Goal: Transaction & Acquisition: Book appointment/travel/reservation

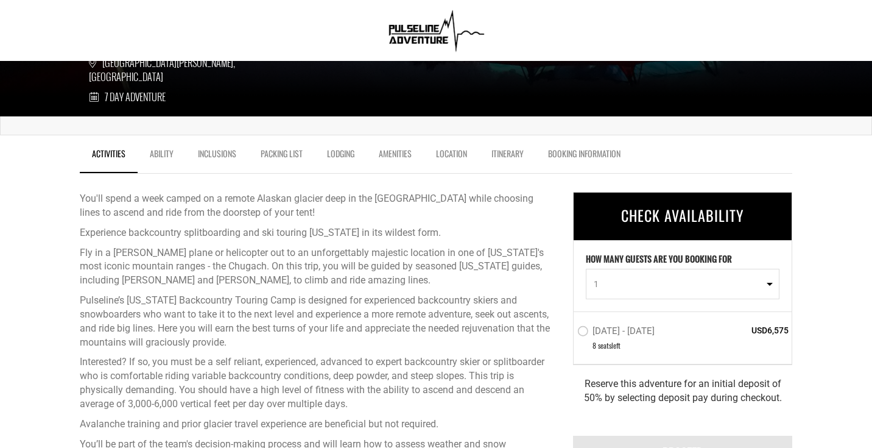
scroll to position [306, 0]
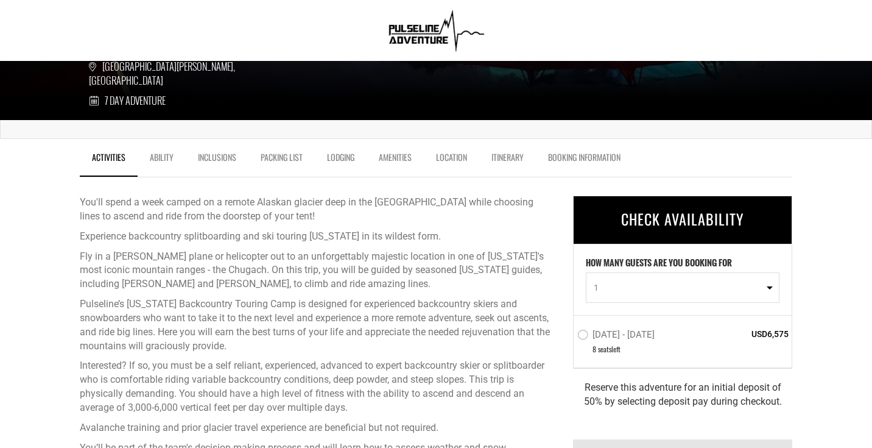
click at [283, 158] on link "Packing List" at bounding box center [281, 160] width 66 height 30
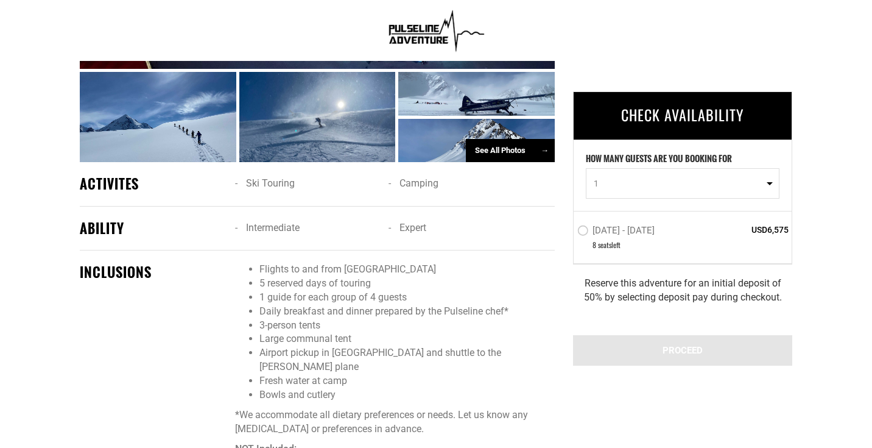
scroll to position [1004, 0]
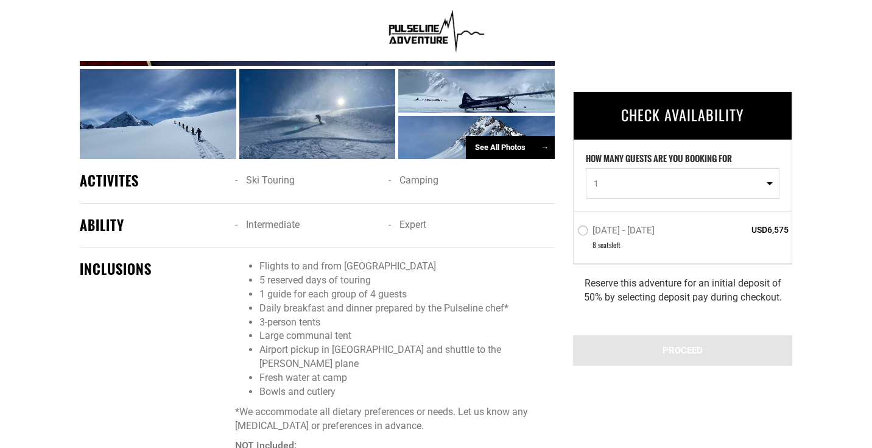
click at [507, 155] on div "See All Photos →" at bounding box center [510, 148] width 89 height 24
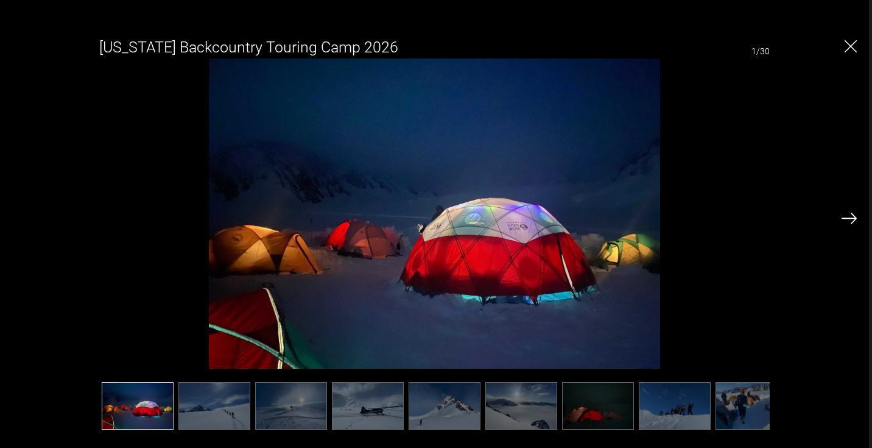
click at [848, 219] on img at bounding box center [849, 218] width 15 height 11
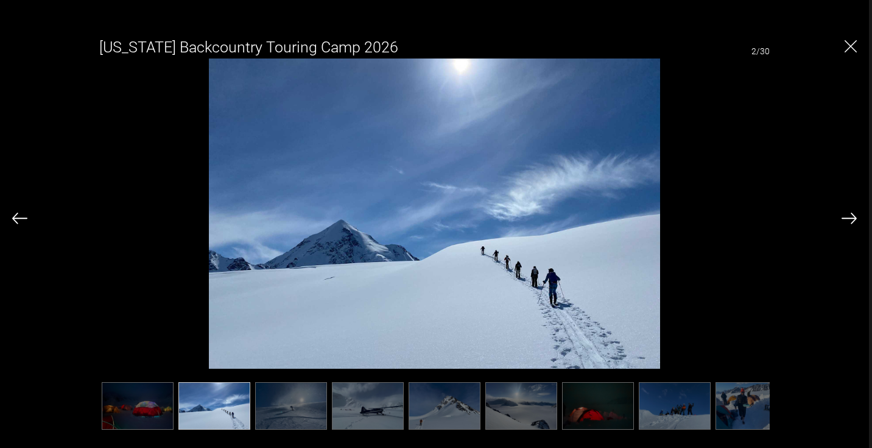
click at [848, 219] on img at bounding box center [849, 218] width 15 height 11
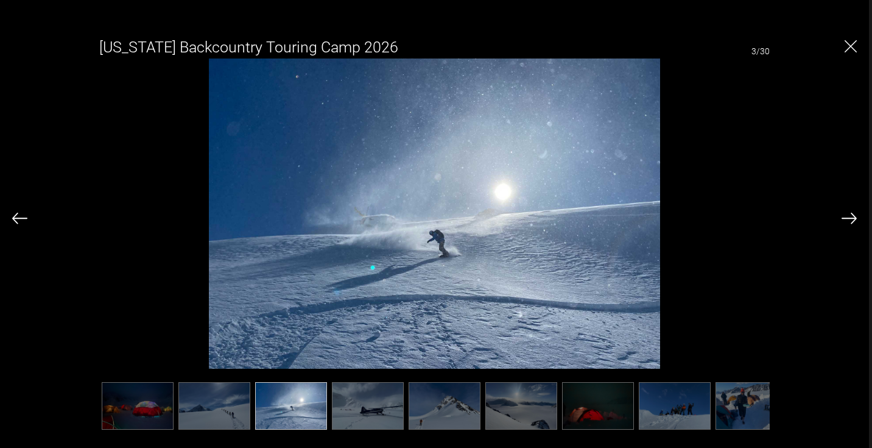
click at [848, 219] on img at bounding box center [849, 218] width 15 height 11
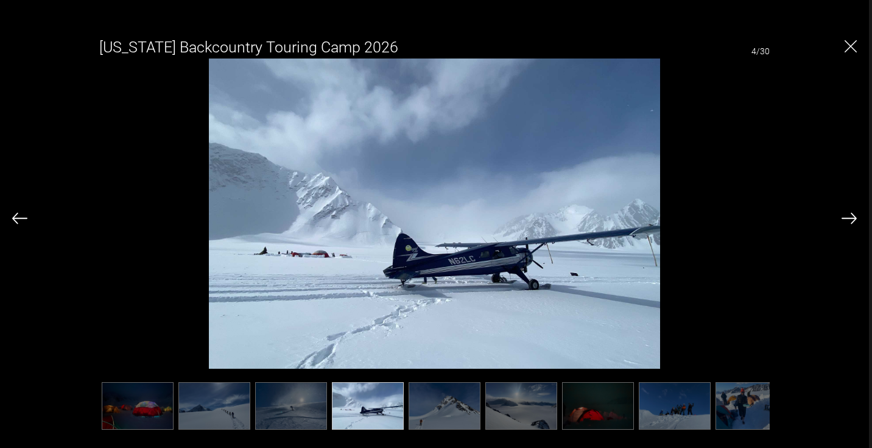
click at [848, 219] on img at bounding box center [849, 218] width 15 height 11
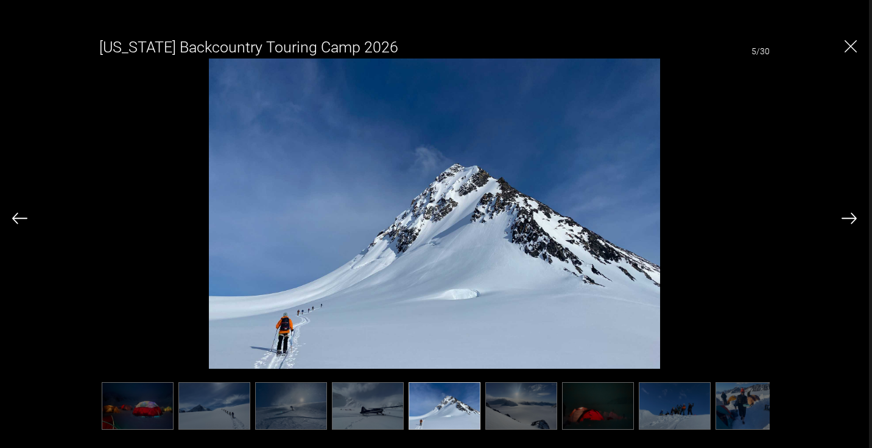
click at [848, 219] on img at bounding box center [849, 218] width 15 height 11
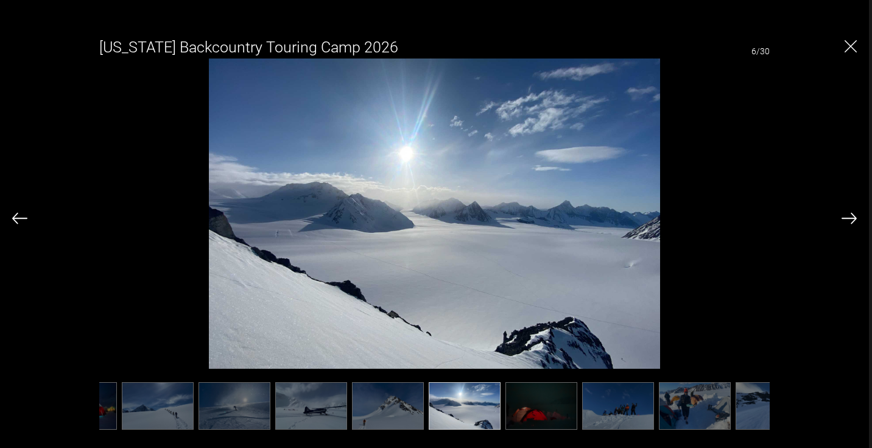
scroll to position [0, 61]
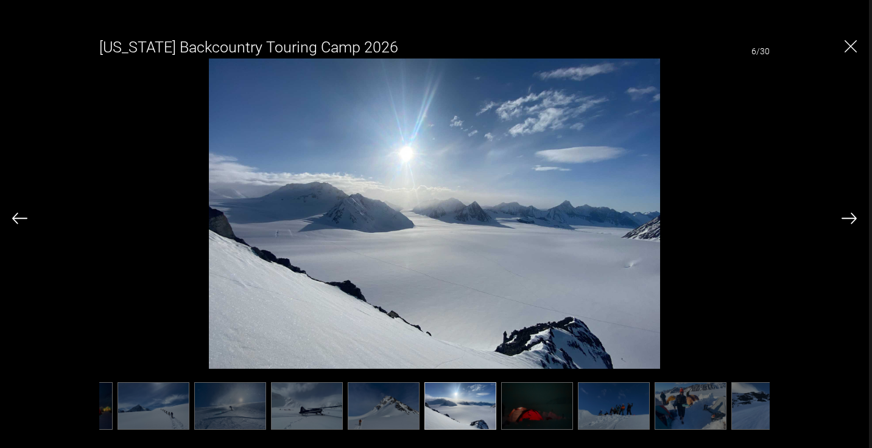
click at [848, 219] on img at bounding box center [849, 218] width 15 height 11
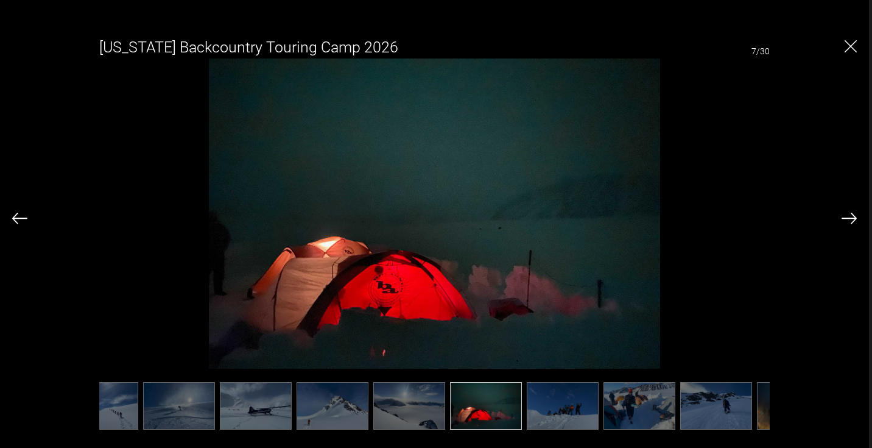
scroll to position [0, 122]
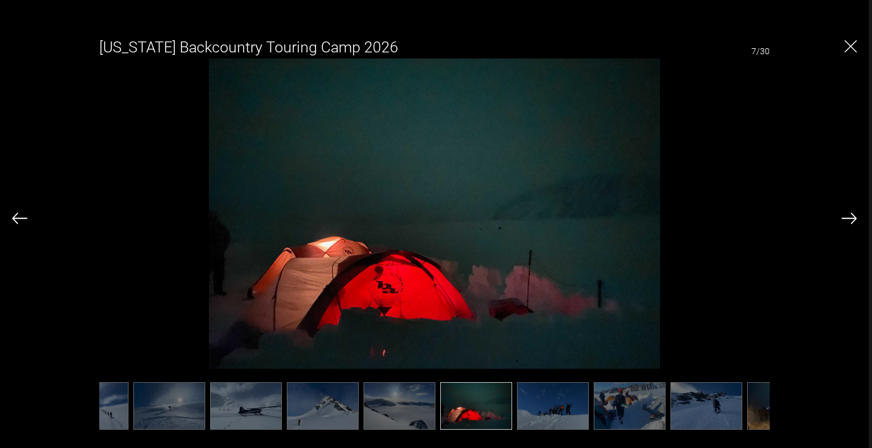
click at [848, 219] on img at bounding box center [849, 218] width 15 height 11
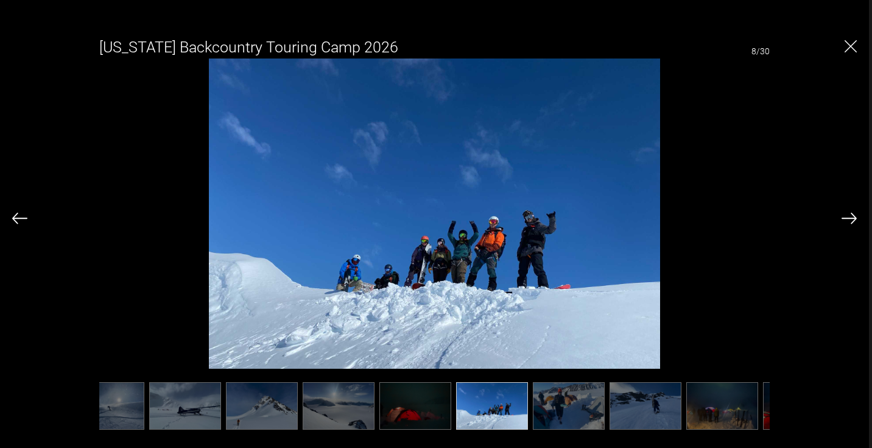
click at [848, 219] on img at bounding box center [849, 218] width 15 height 11
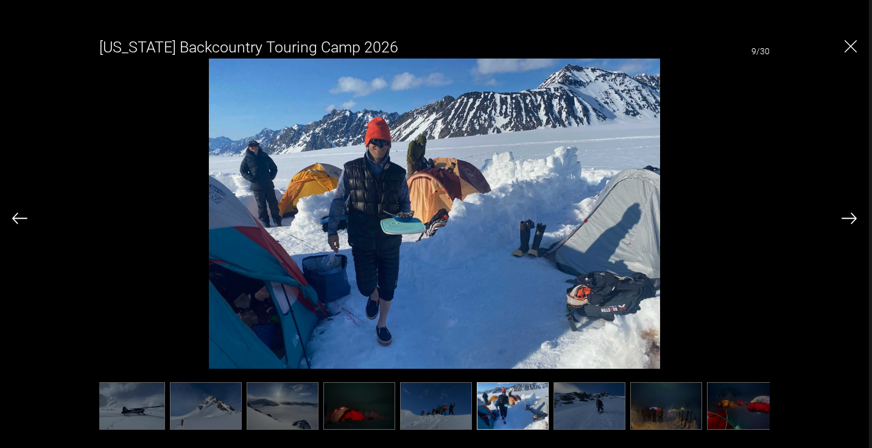
scroll to position [0, 244]
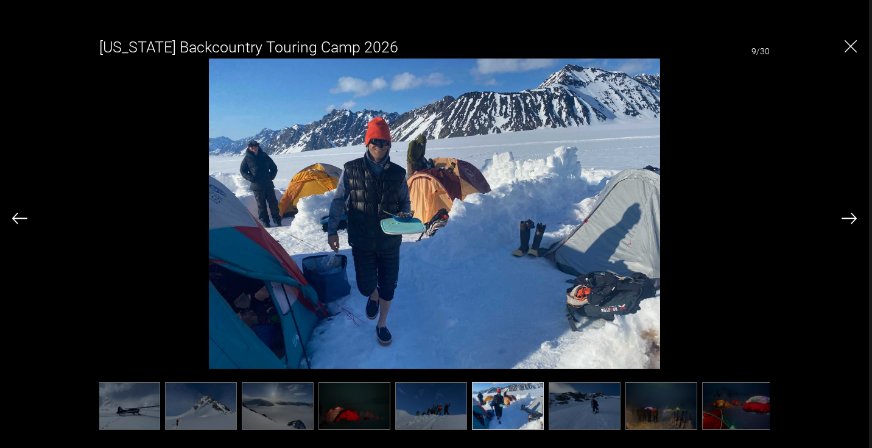
click at [848, 220] on img at bounding box center [849, 218] width 15 height 11
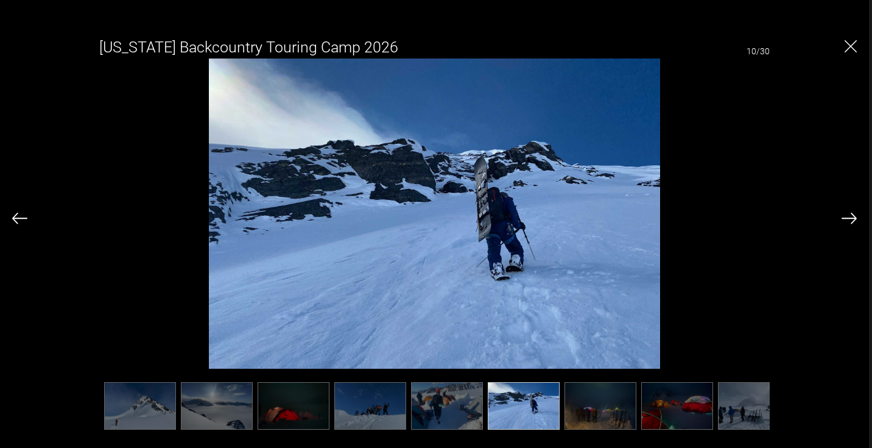
click at [848, 220] on img at bounding box center [849, 218] width 15 height 11
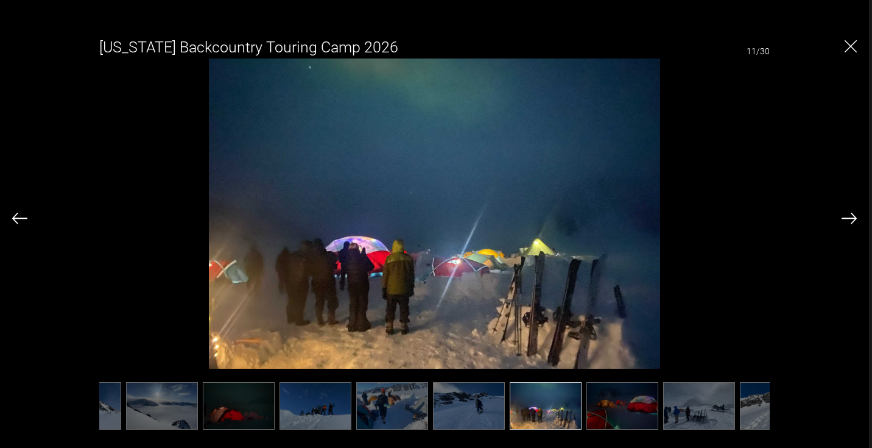
scroll to position [0, 365]
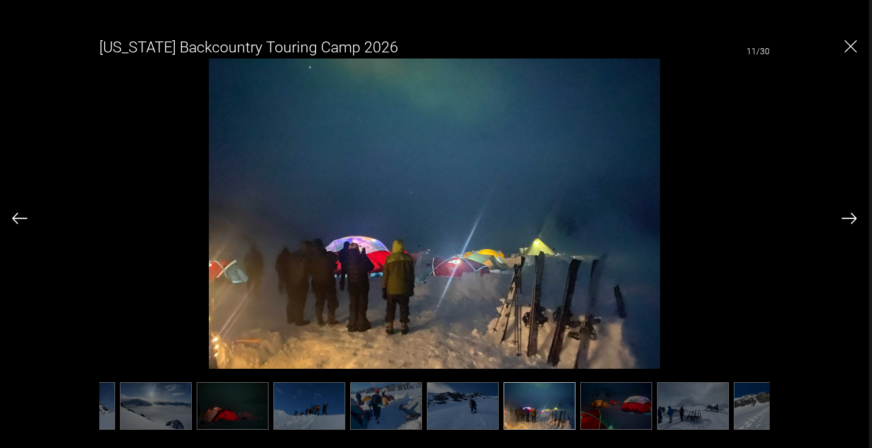
click at [848, 220] on img at bounding box center [849, 218] width 15 height 11
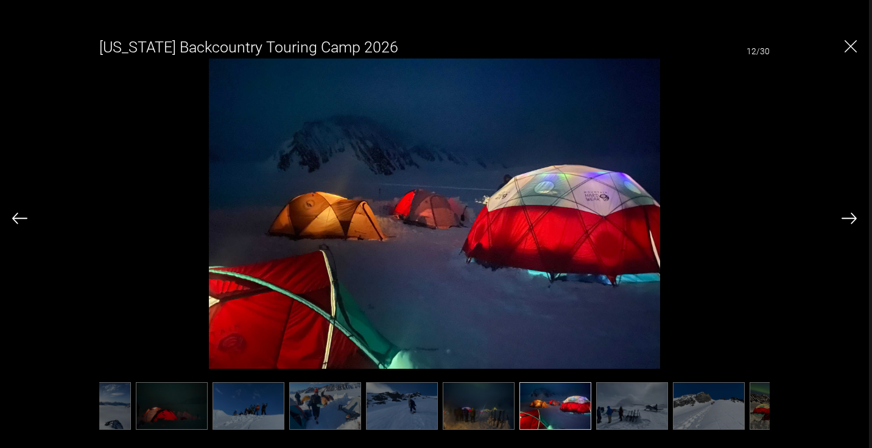
click at [848, 220] on img at bounding box center [849, 218] width 15 height 11
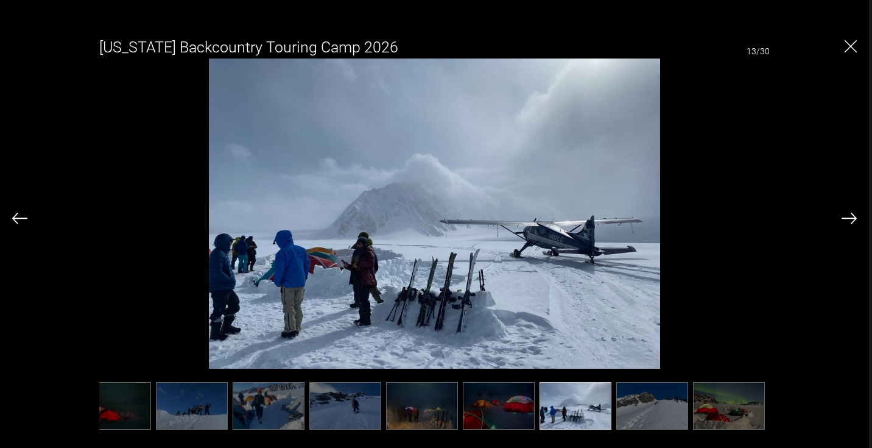
scroll to position [0, 487]
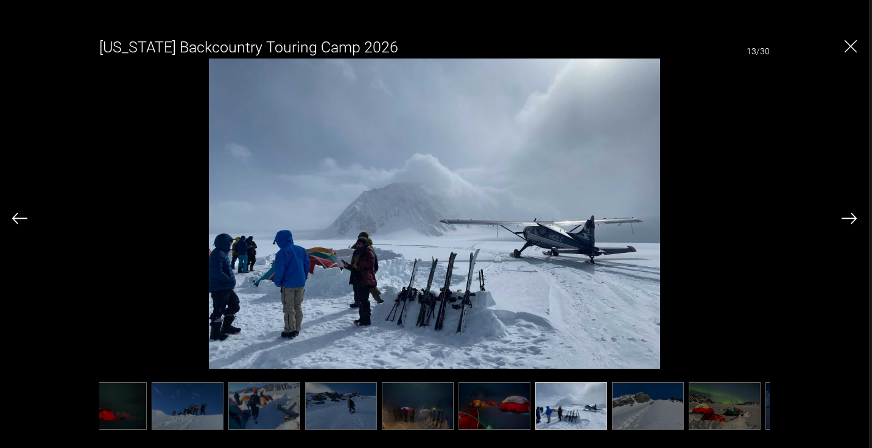
click at [848, 220] on img at bounding box center [849, 218] width 15 height 11
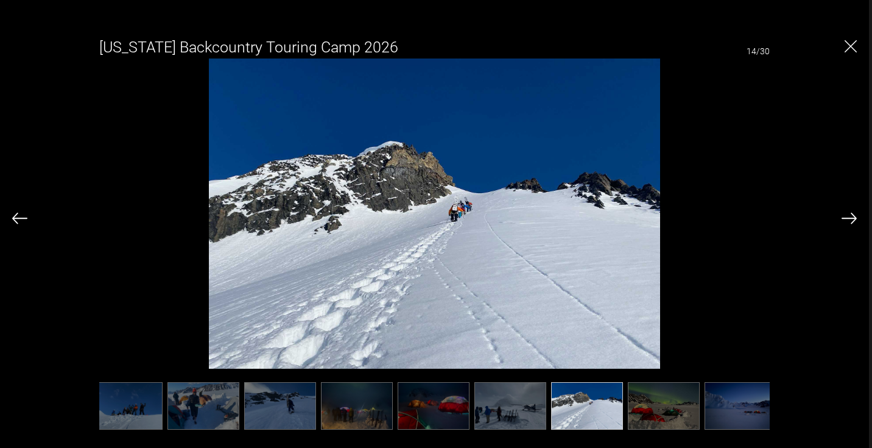
click at [848, 220] on img at bounding box center [849, 218] width 15 height 11
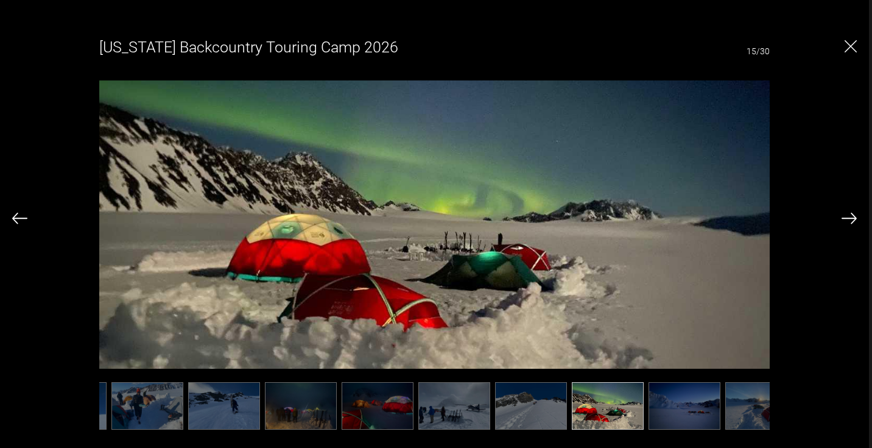
scroll to position [0, 609]
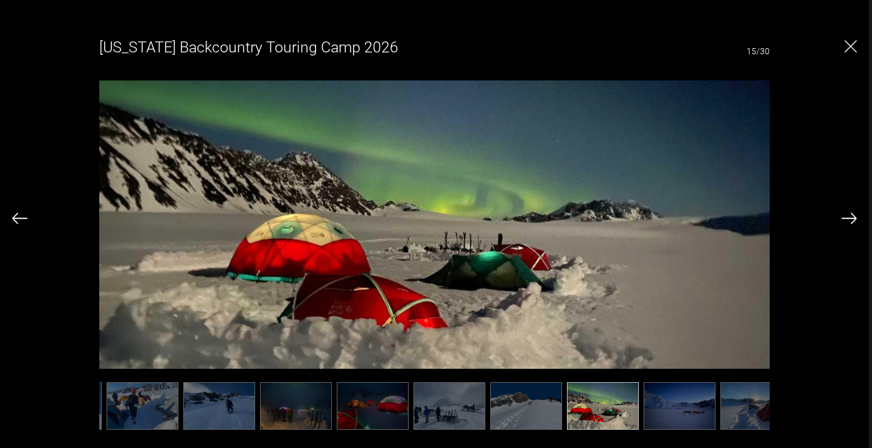
click at [848, 220] on img at bounding box center [849, 218] width 15 height 11
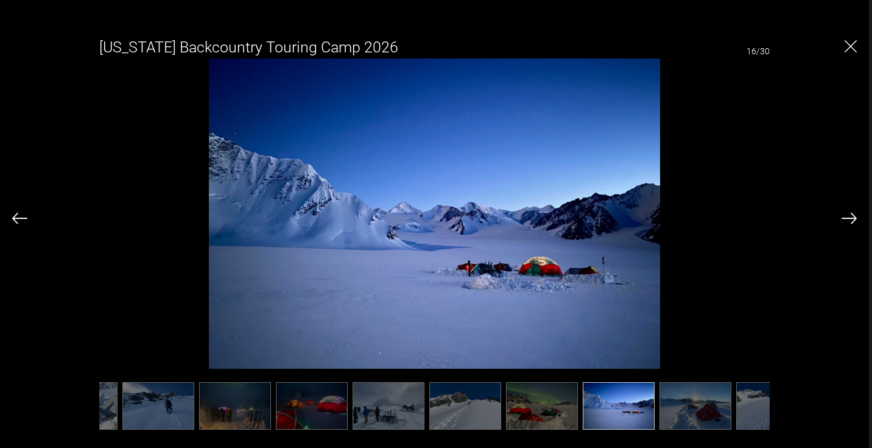
click at [848, 220] on img at bounding box center [849, 218] width 15 height 11
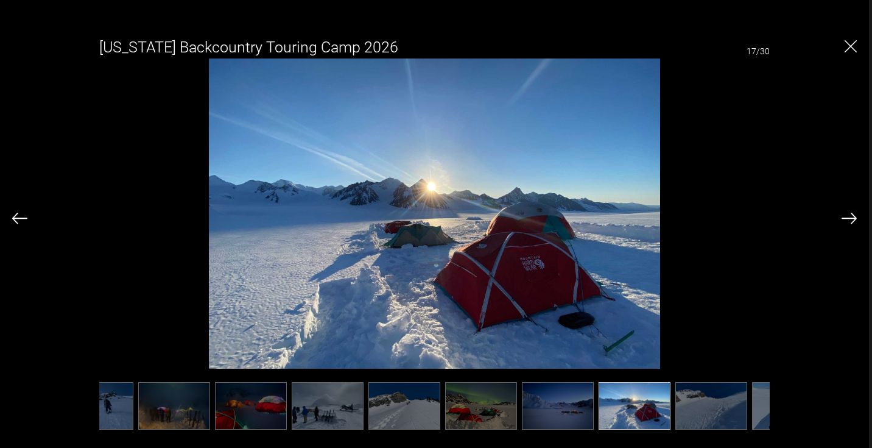
click at [848, 220] on img at bounding box center [849, 218] width 15 height 11
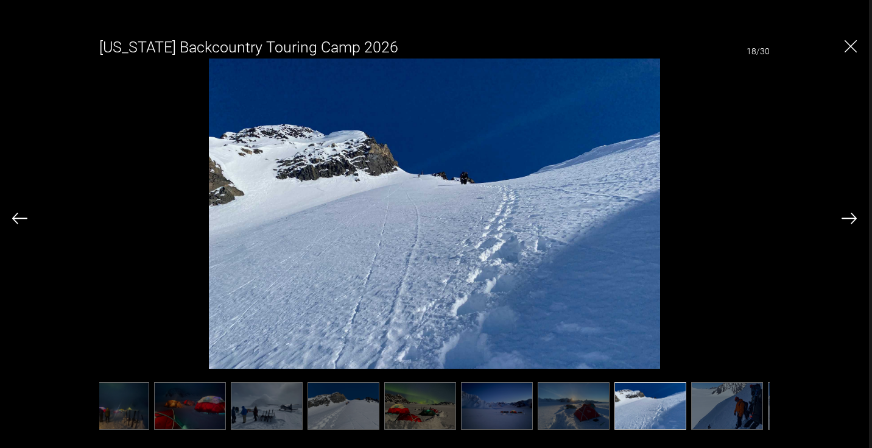
click at [848, 220] on img at bounding box center [849, 218] width 15 height 11
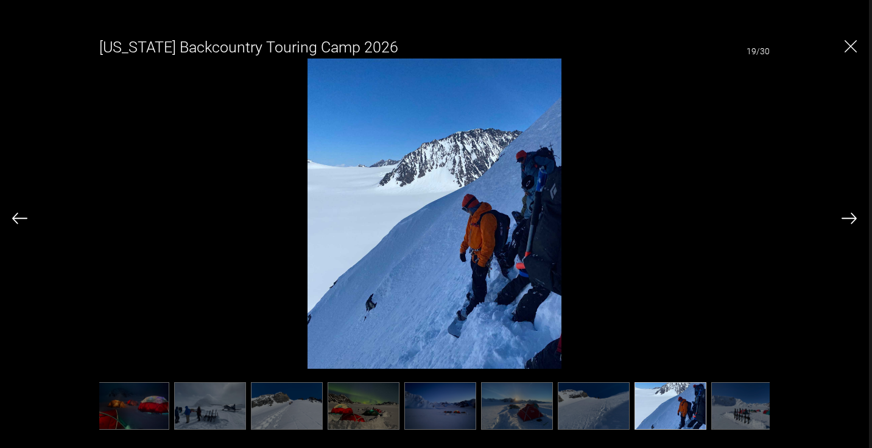
click at [848, 220] on img at bounding box center [849, 218] width 15 height 11
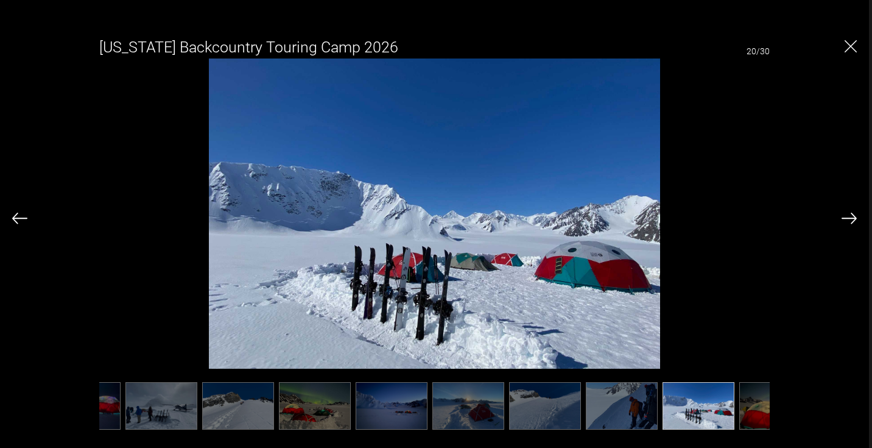
scroll to position [0, 912]
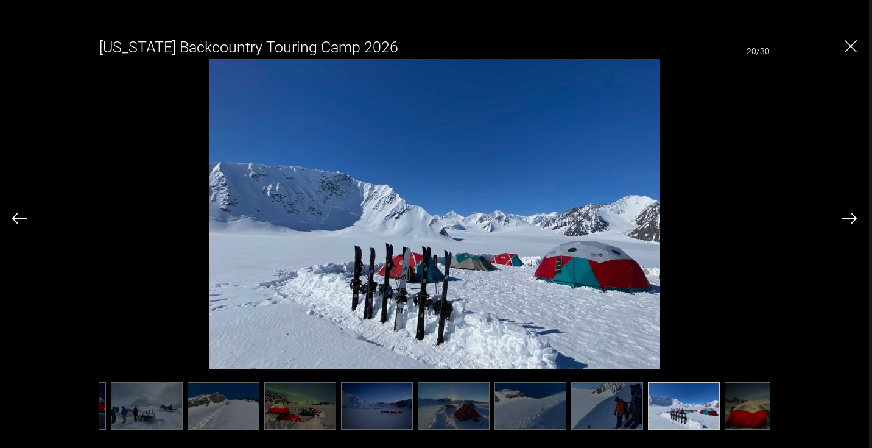
click at [848, 217] on img at bounding box center [849, 218] width 15 height 11
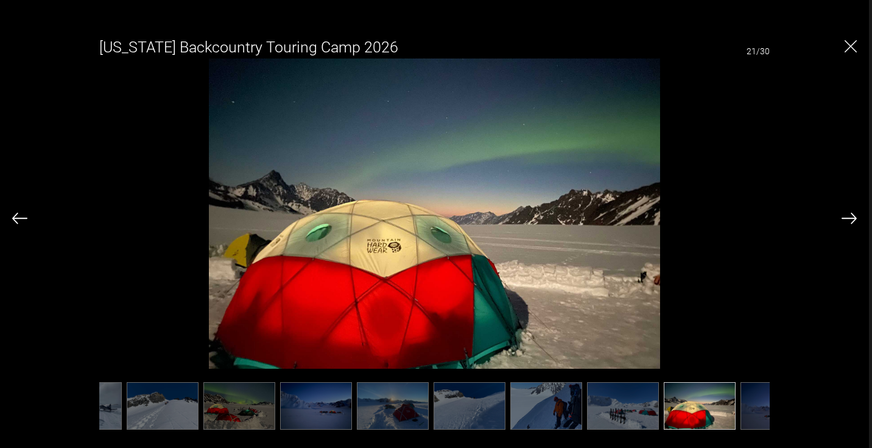
click at [848, 217] on img at bounding box center [849, 218] width 15 height 11
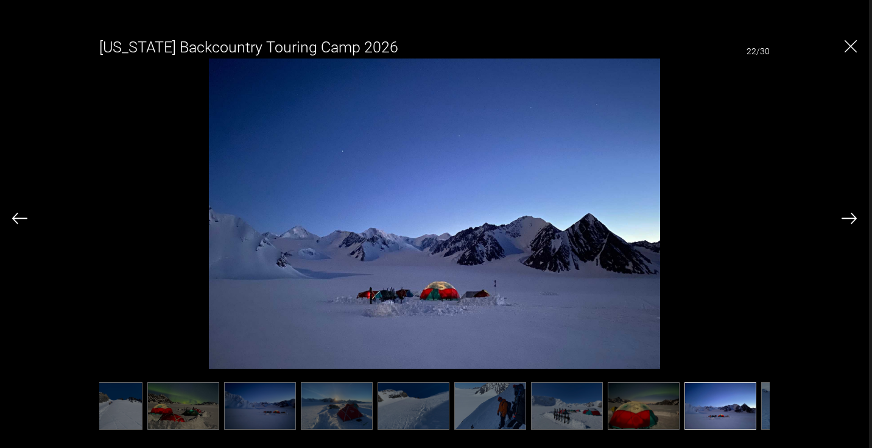
click at [848, 217] on img at bounding box center [849, 218] width 15 height 11
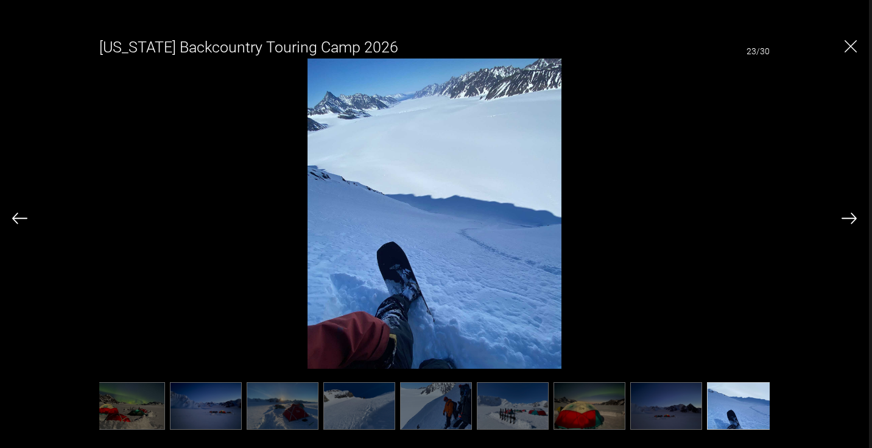
click at [848, 217] on img at bounding box center [849, 218] width 15 height 11
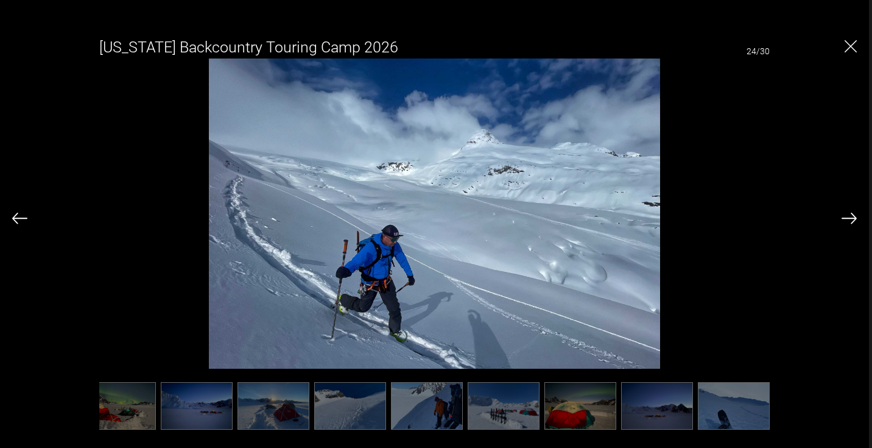
click at [848, 217] on img at bounding box center [849, 218] width 15 height 11
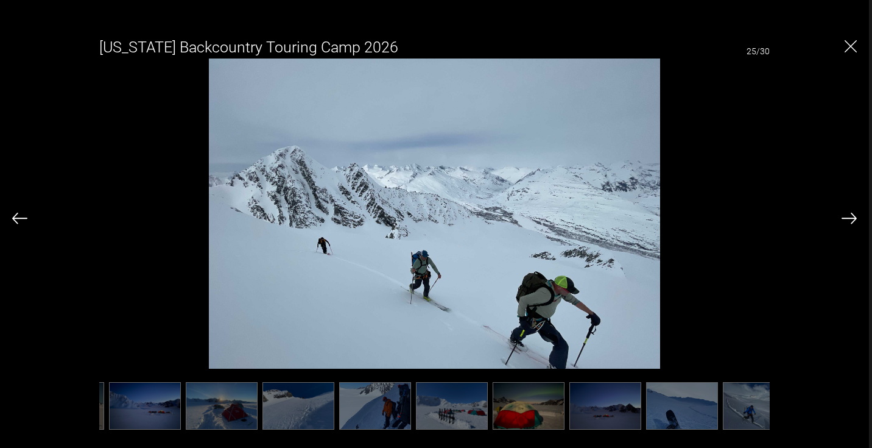
click at [848, 217] on img at bounding box center [849, 218] width 15 height 11
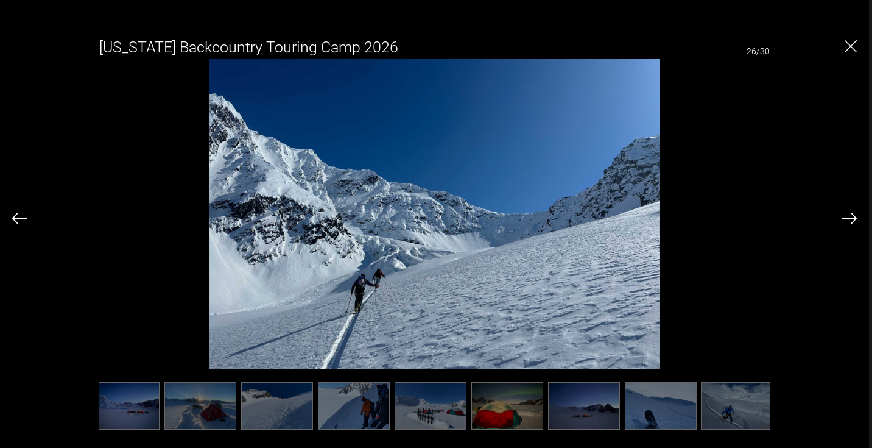
click at [848, 217] on img at bounding box center [849, 218] width 15 height 11
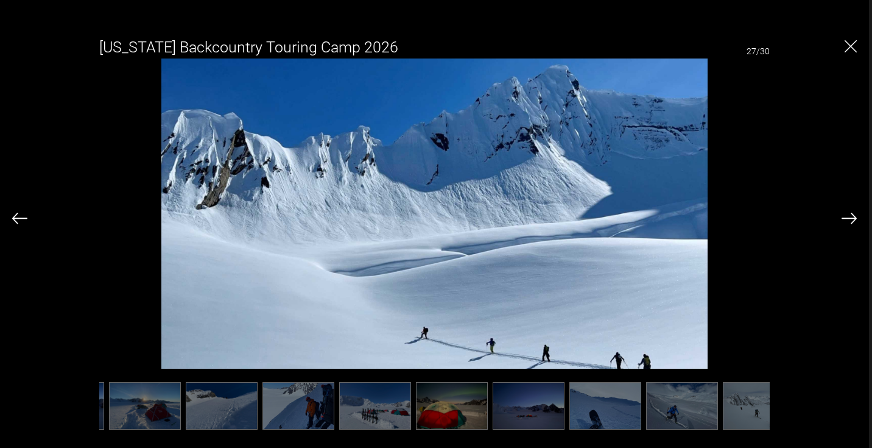
scroll to position [0, 1225]
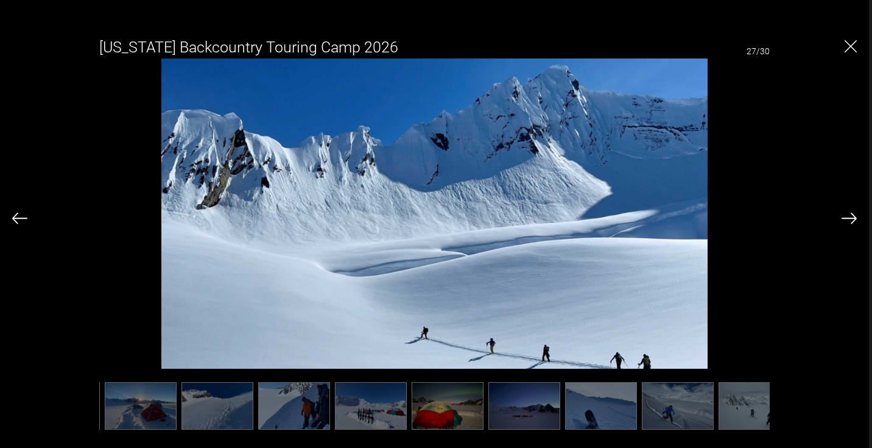
click at [848, 46] on img "Close" at bounding box center [851, 46] width 12 height 12
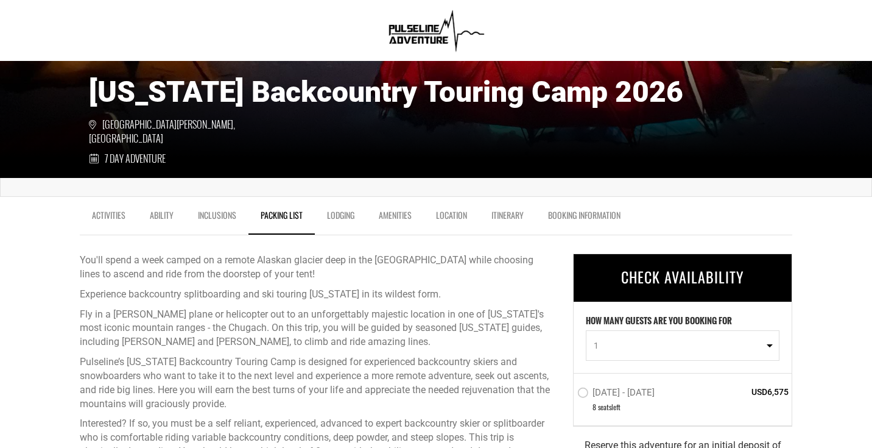
scroll to position [251, 0]
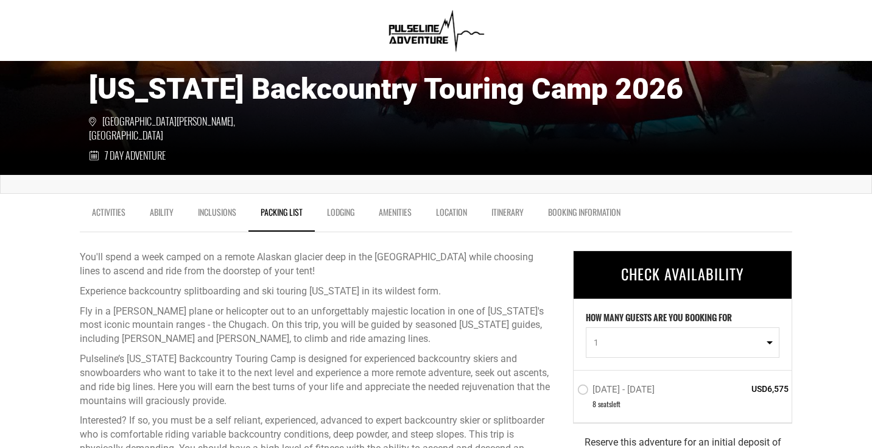
click at [163, 208] on link "Ability" at bounding box center [162, 215] width 48 height 30
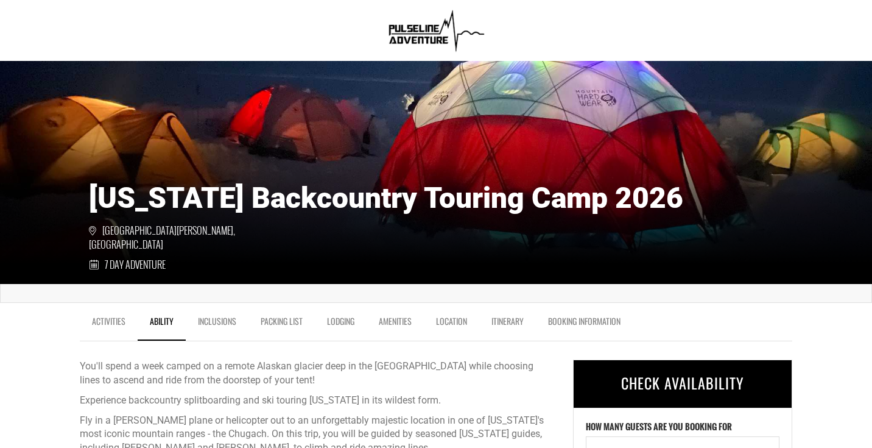
scroll to position [0, 0]
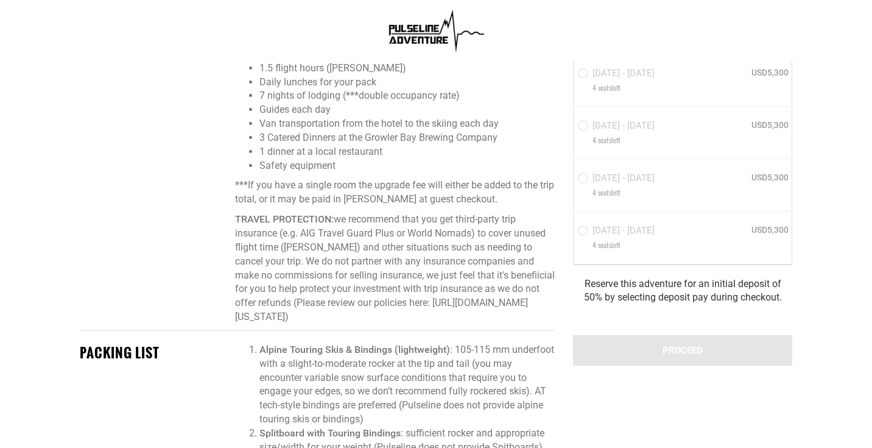
scroll to position [789, 0]
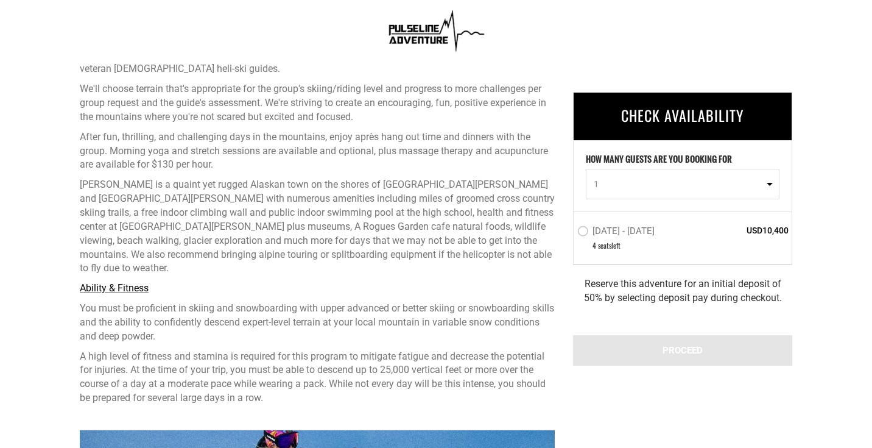
scroll to position [501, 0]
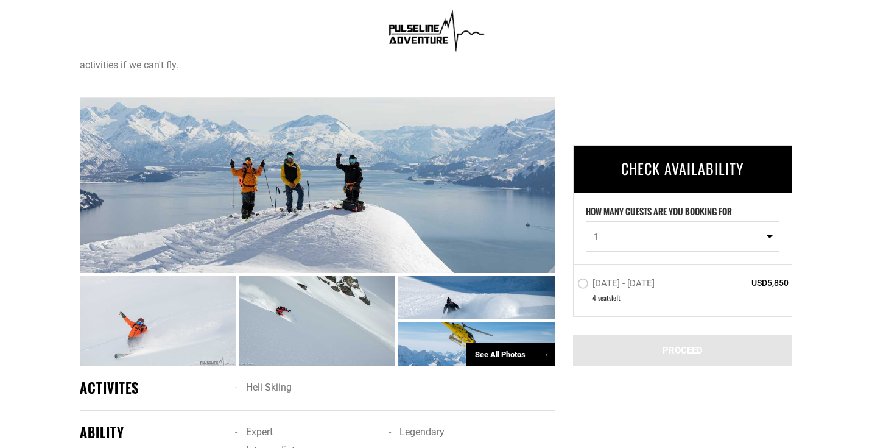
scroll to position [65, 0]
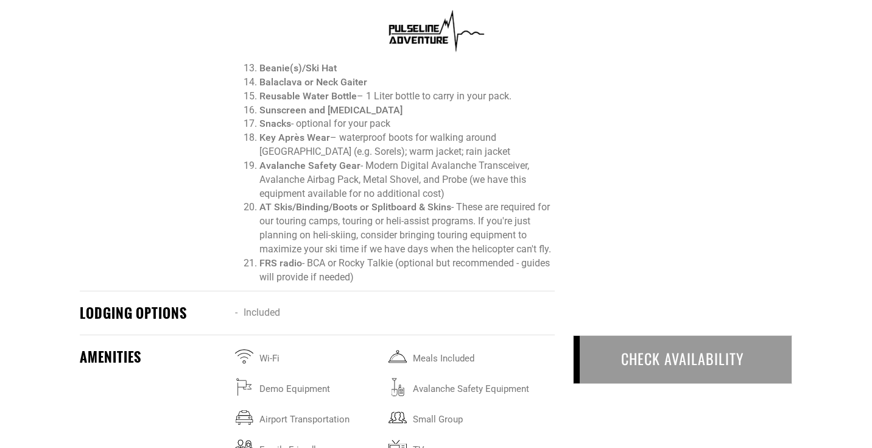
scroll to position [1620, 0]
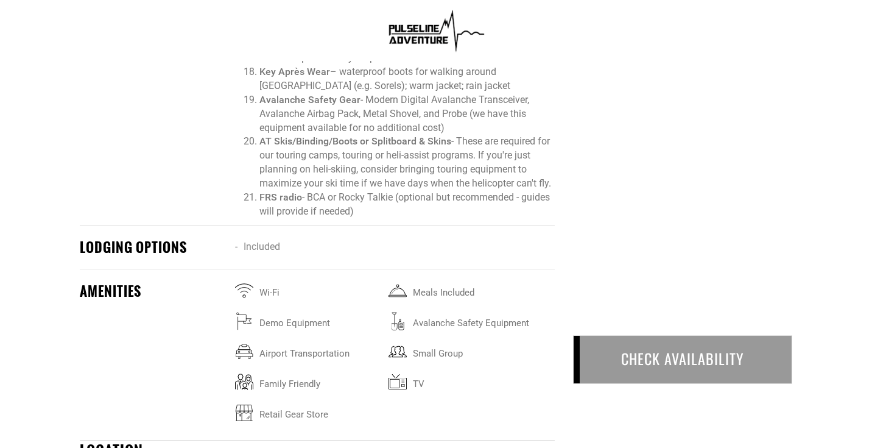
click at [709, 353] on div "CHECK AVAILABILITY" at bounding box center [682, 360] width 219 height 48
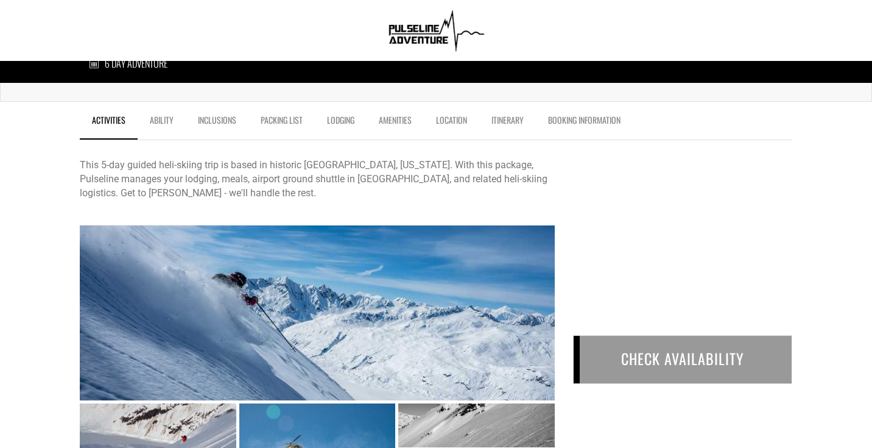
scroll to position [0, 0]
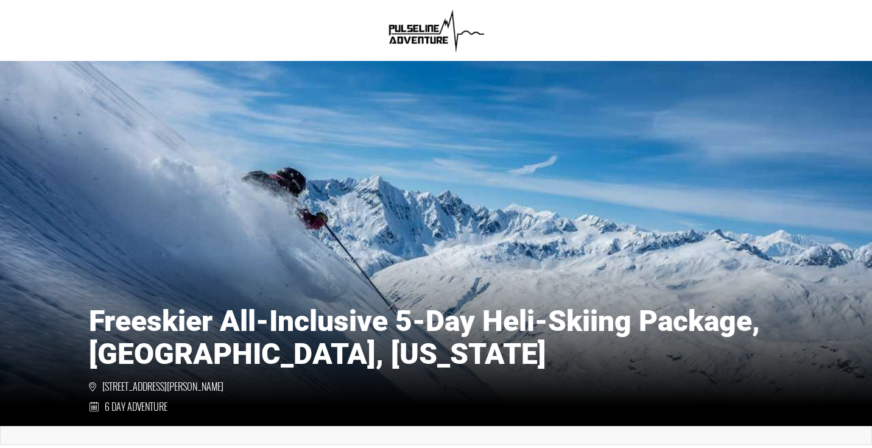
click at [432, 36] on img at bounding box center [436, 30] width 105 height 49
